Goal: Task Accomplishment & Management: Manage account settings

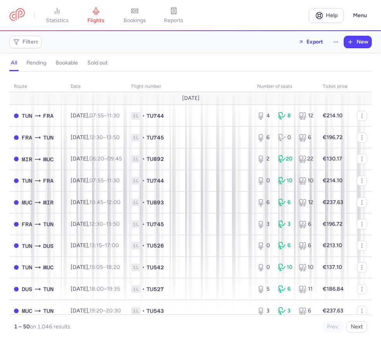
scroll to position [872, 0]
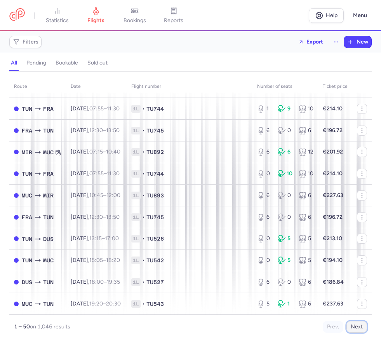
click at [352, 326] on button "Next" at bounding box center [356, 327] width 21 height 12
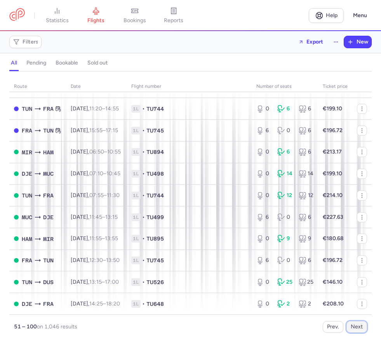
click at [358, 325] on button "Next" at bounding box center [356, 327] width 21 height 12
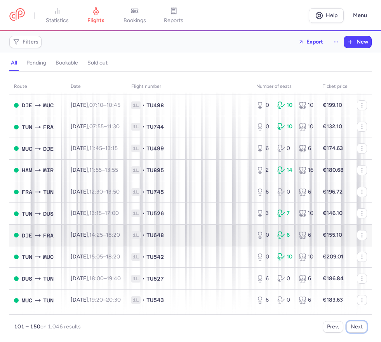
scroll to position [885, 0]
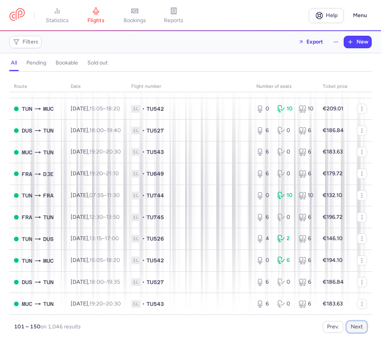
click at [355, 328] on button "Next" at bounding box center [356, 327] width 21 height 12
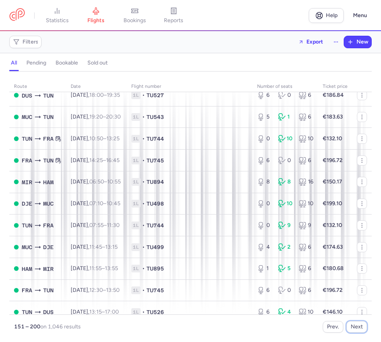
scroll to position [388, 0]
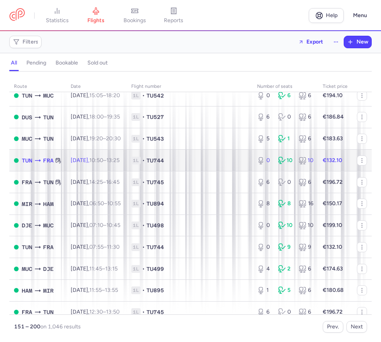
click at [272, 161] on div "0 10 10" at bounding box center [285, 160] width 62 height 14
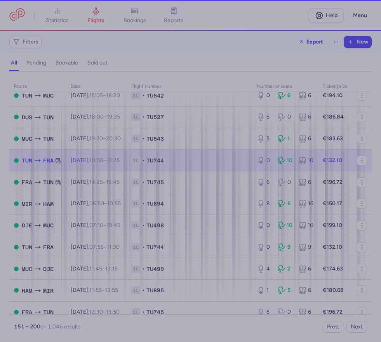
select select "days"
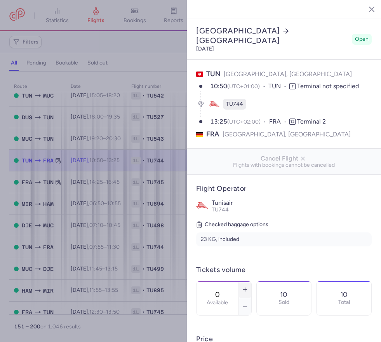
click at [248, 286] on icon "button" at bounding box center [245, 289] width 6 height 6
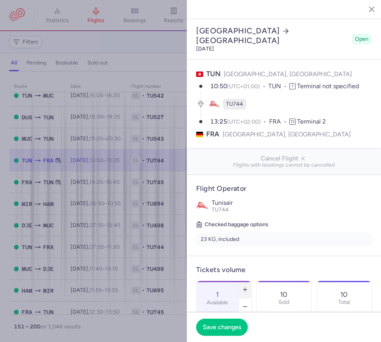
click at [248, 286] on icon "button" at bounding box center [245, 289] width 6 height 6
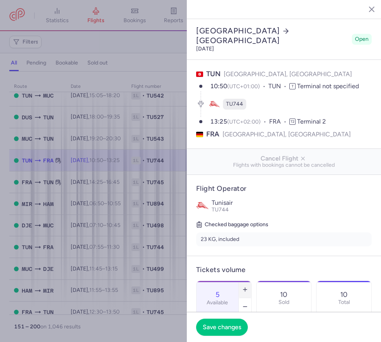
type input "6"
click at [213, 325] on span "Save changes" at bounding box center [222, 326] width 38 height 7
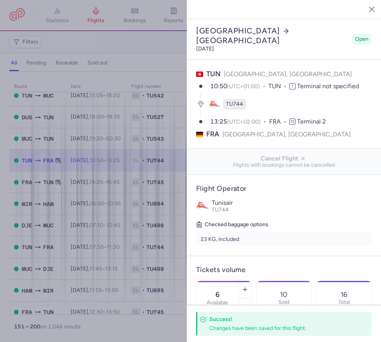
click at [364, 8] on line "button" at bounding box center [366, 9] width 4 height 4
